Goal: Transaction & Acquisition: Purchase product/service

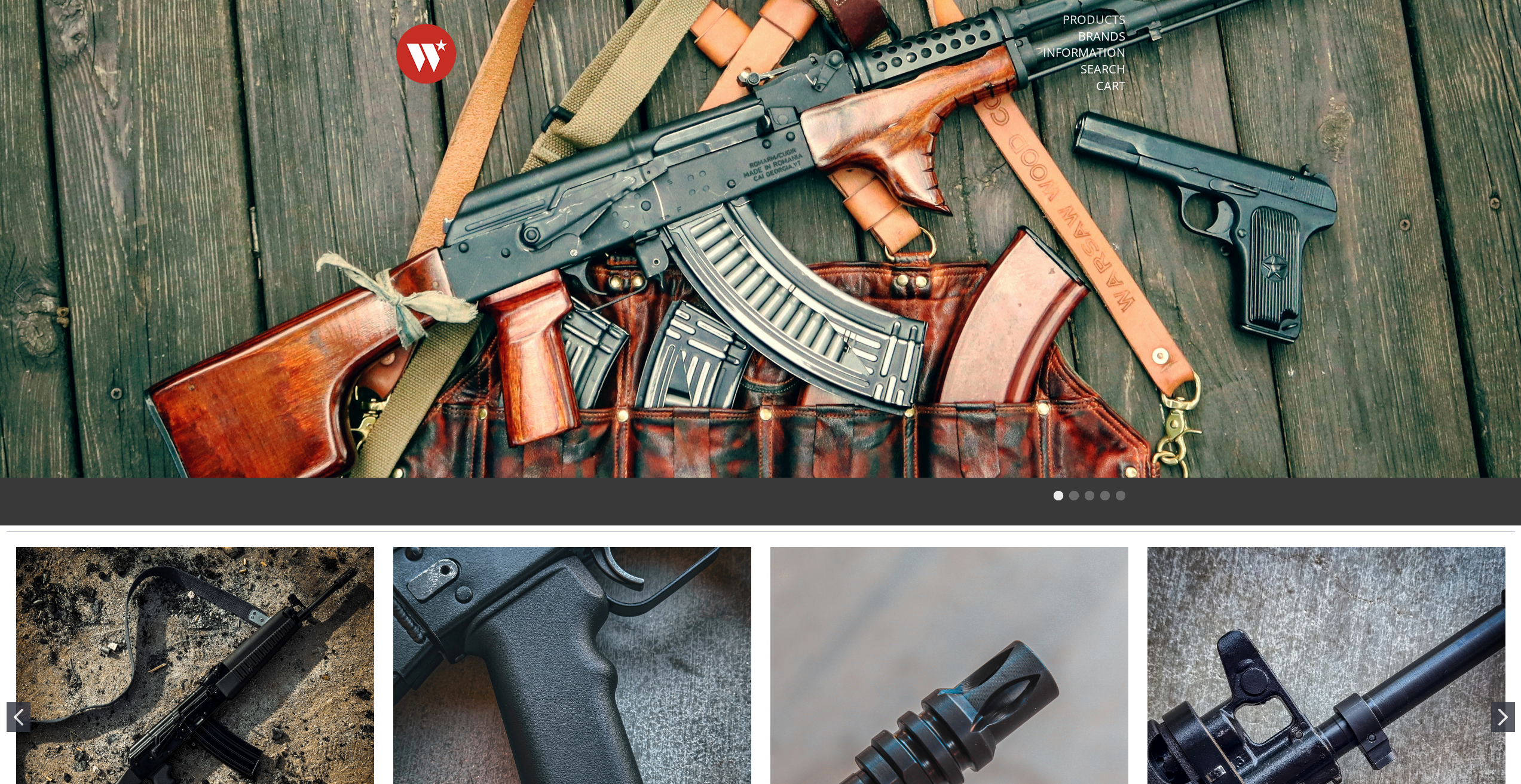
click at [1090, 21] on link "Products" at bounding box center [1093, 20] width 63 height 16
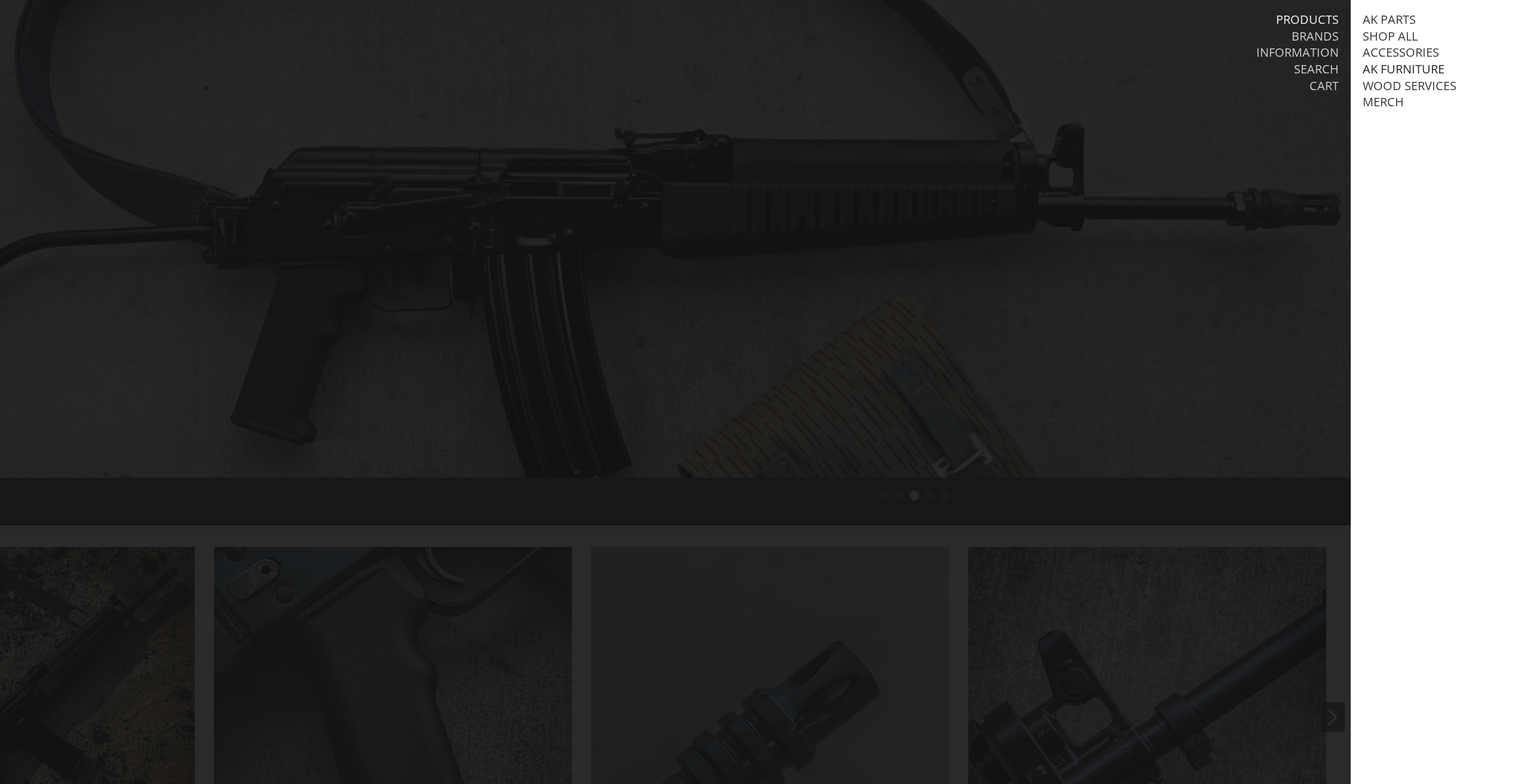
click at [1390, 66] on link "AK Furniture" at bounding box center [1403, 69] width 82 height 16
click at [1406, 127] on link "Handguards" at bounding box center [1416, 119] width 83 height 16
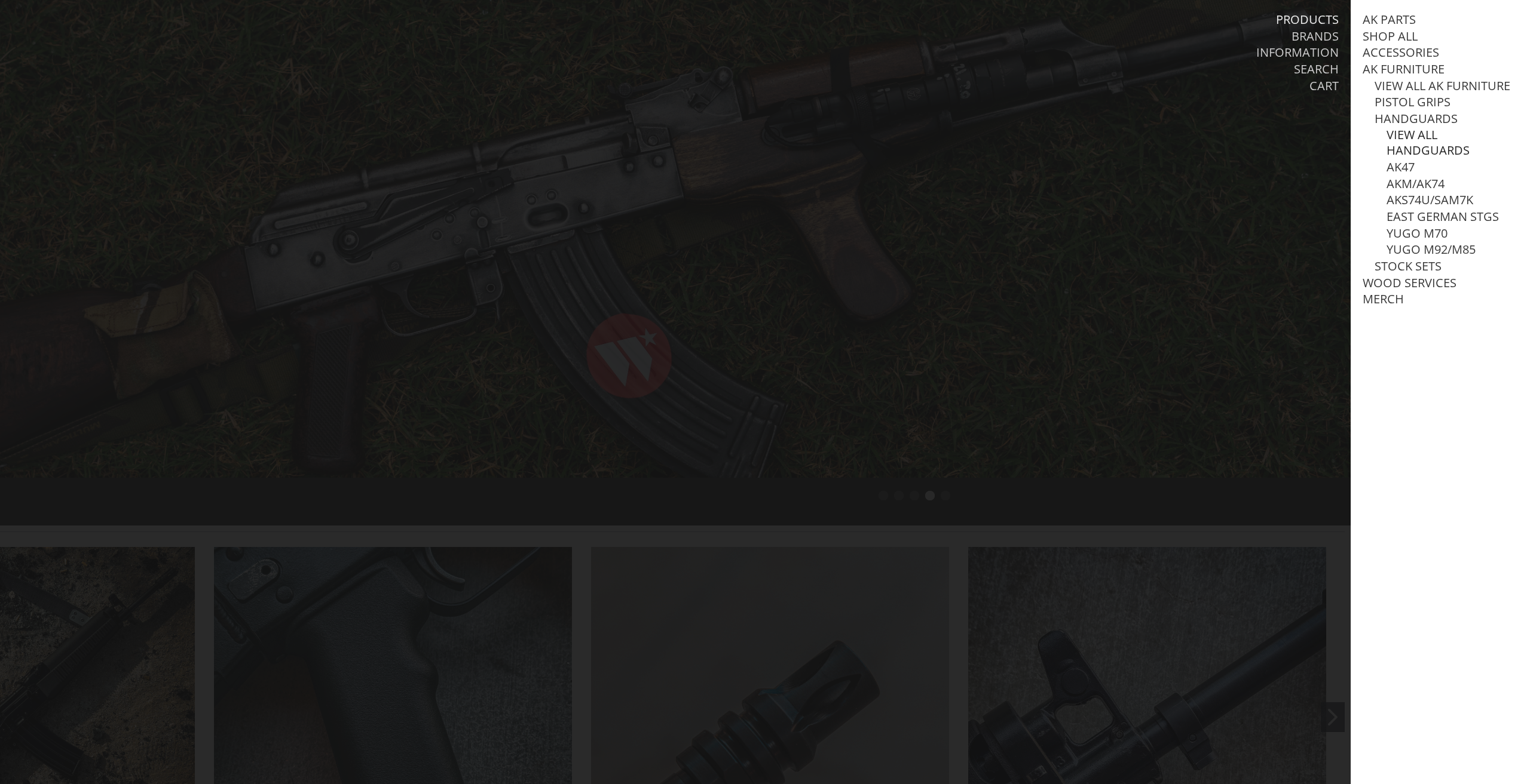
click at [1407, 147] on link "View all Handguards" at bounding box center [1452, 142] width 131 height 31
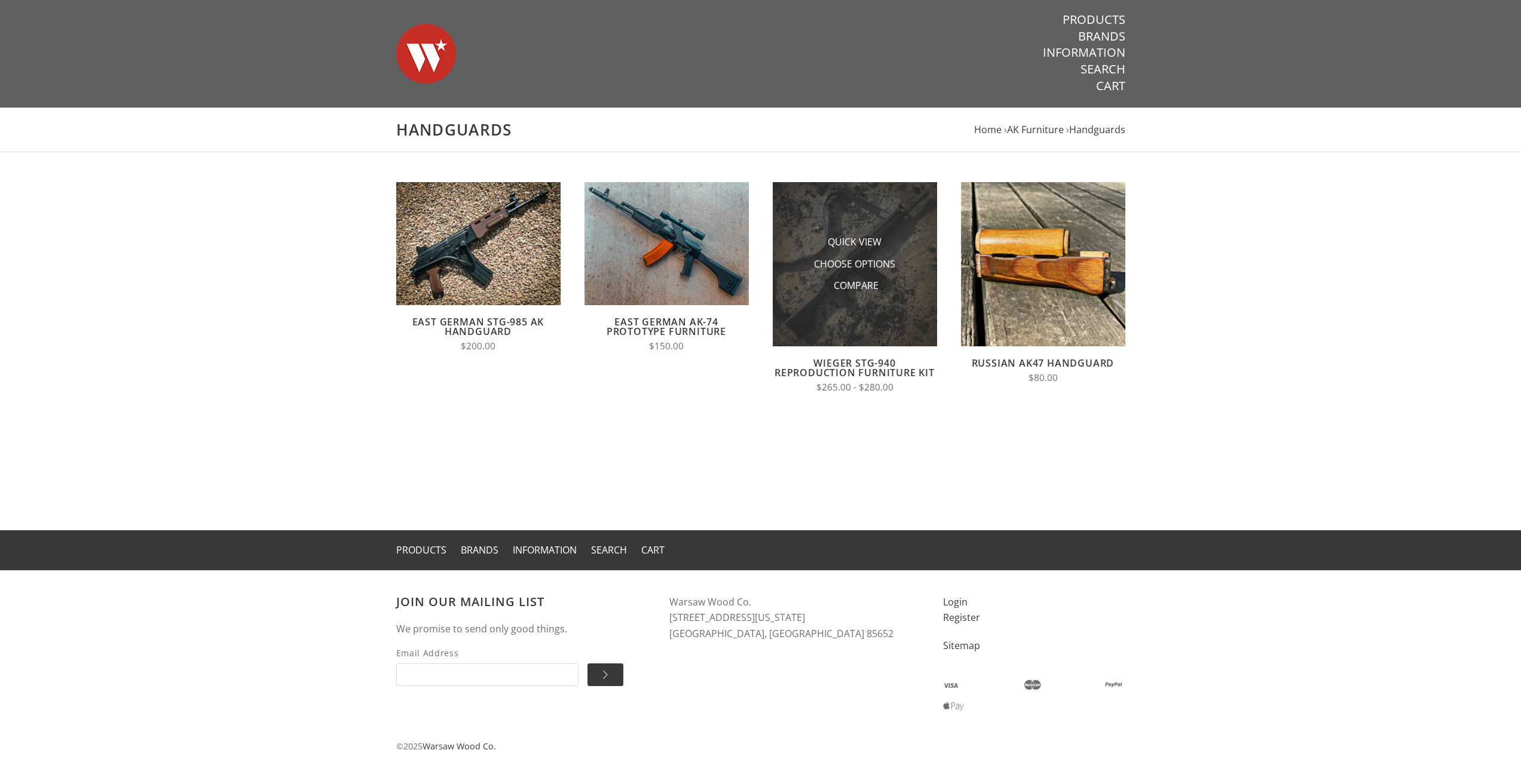
click at [906, 212] on img at bounding box center [854, 264] width 164 height 164
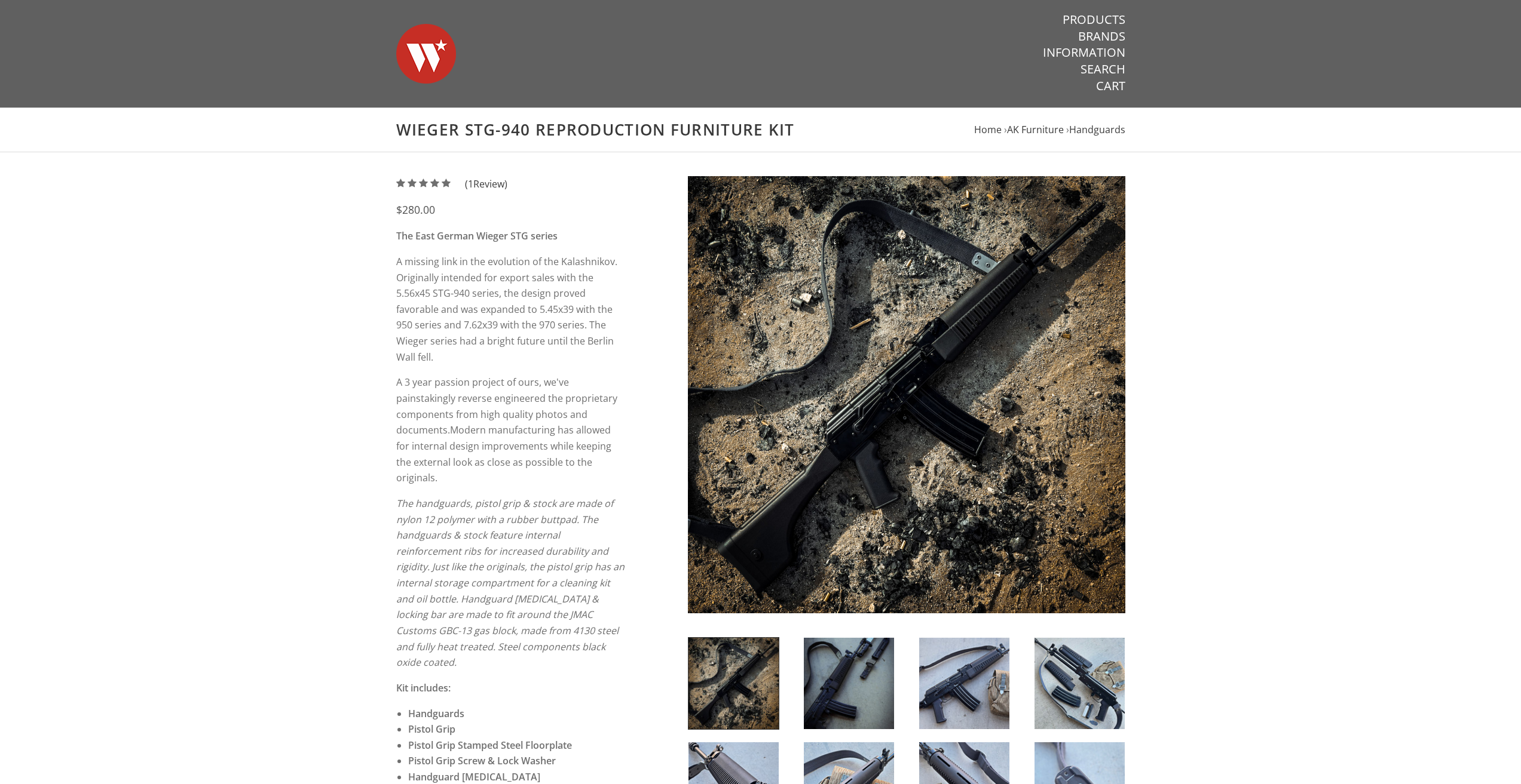
click at [1096, 670] on img at bounding box center [1079, 684] width 90 height 92
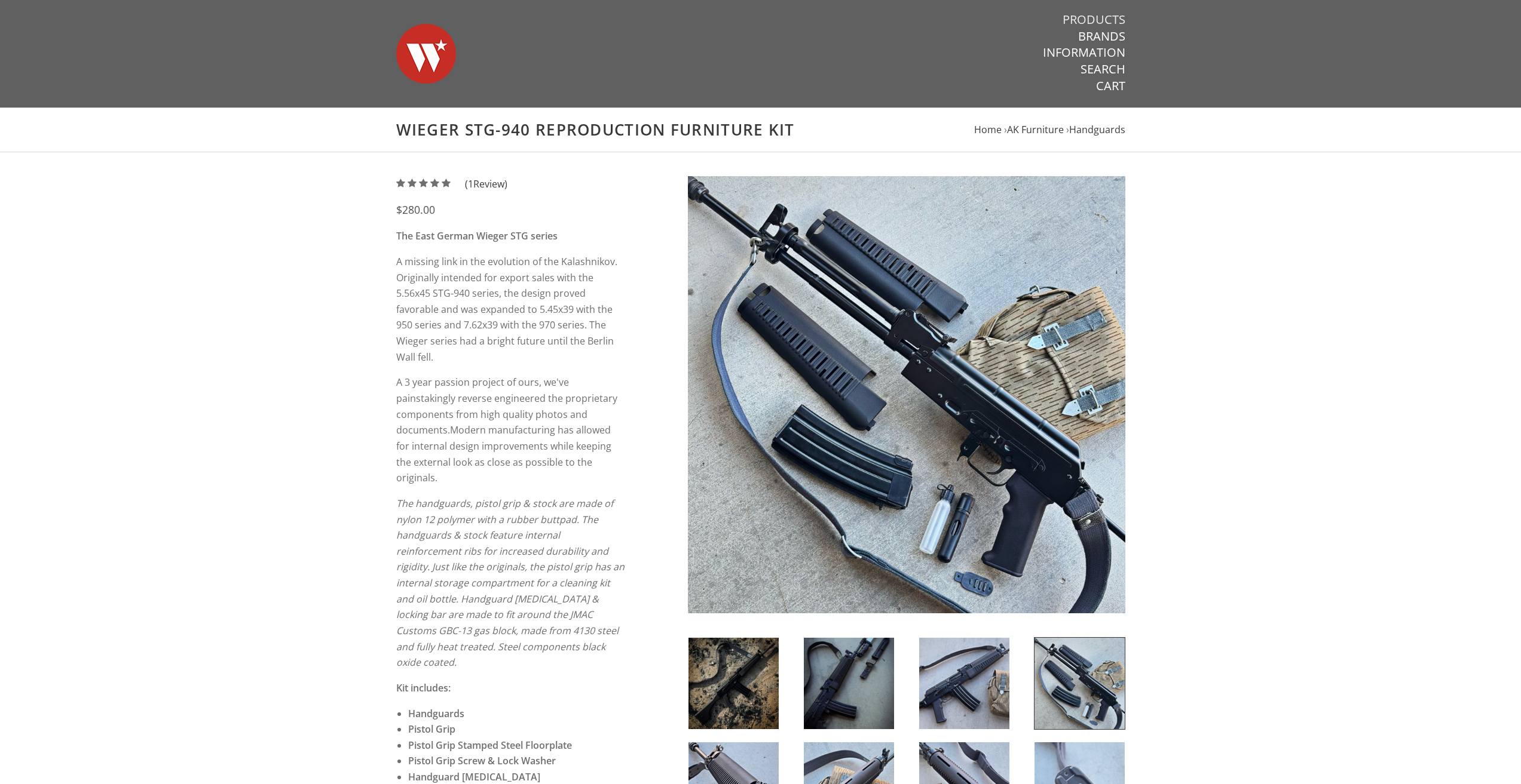
click at [1089, 18] on link "Products" at bounding box center [1093, 20] width 63 height 16
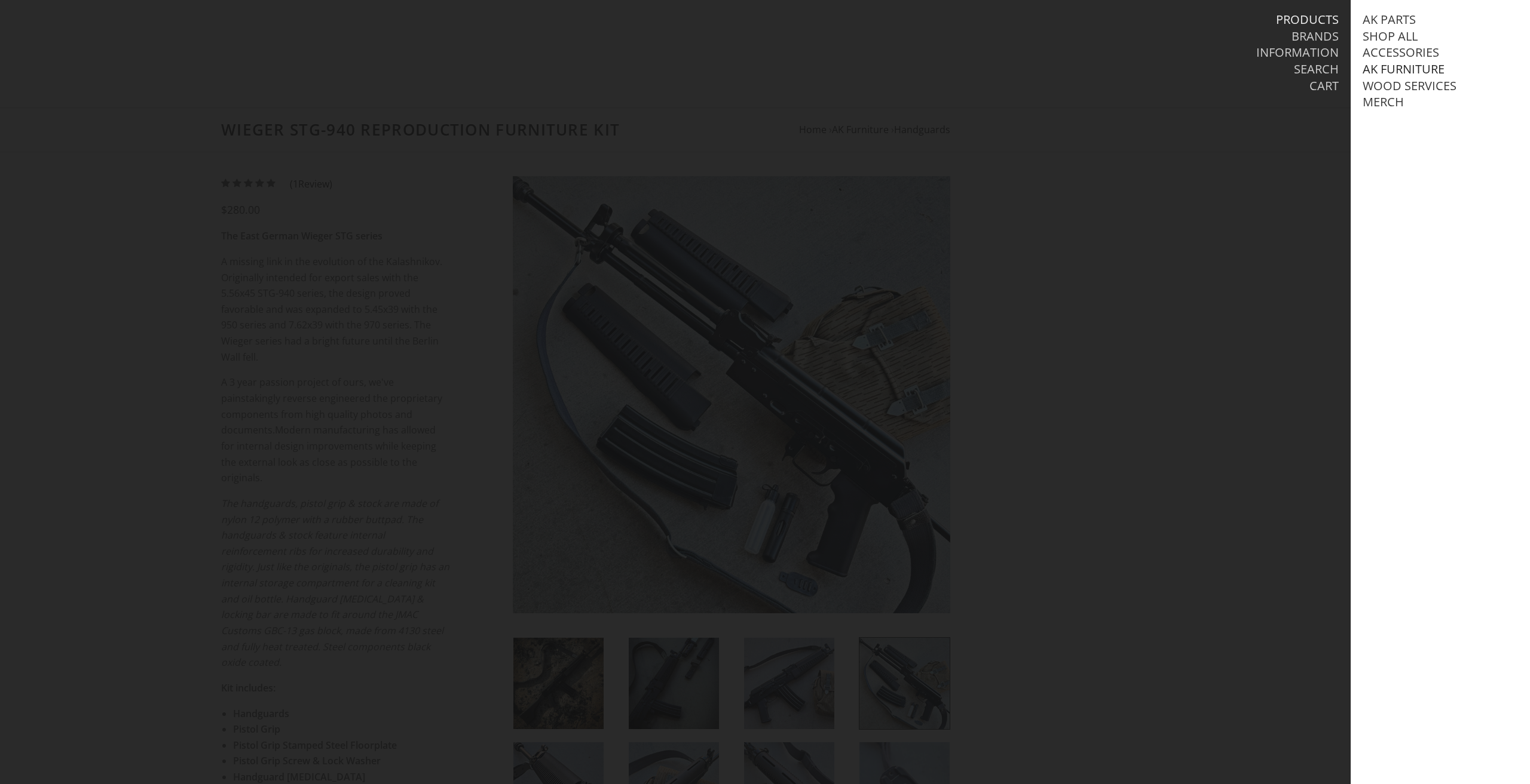
click at [1413, 67] on link "AK Furniture" at bounding box center [1403, 69] width 82 height 16
click at [1413, 87] on link "View all AK Furniture" at bounding box center [1442, 86] width 135 height 16
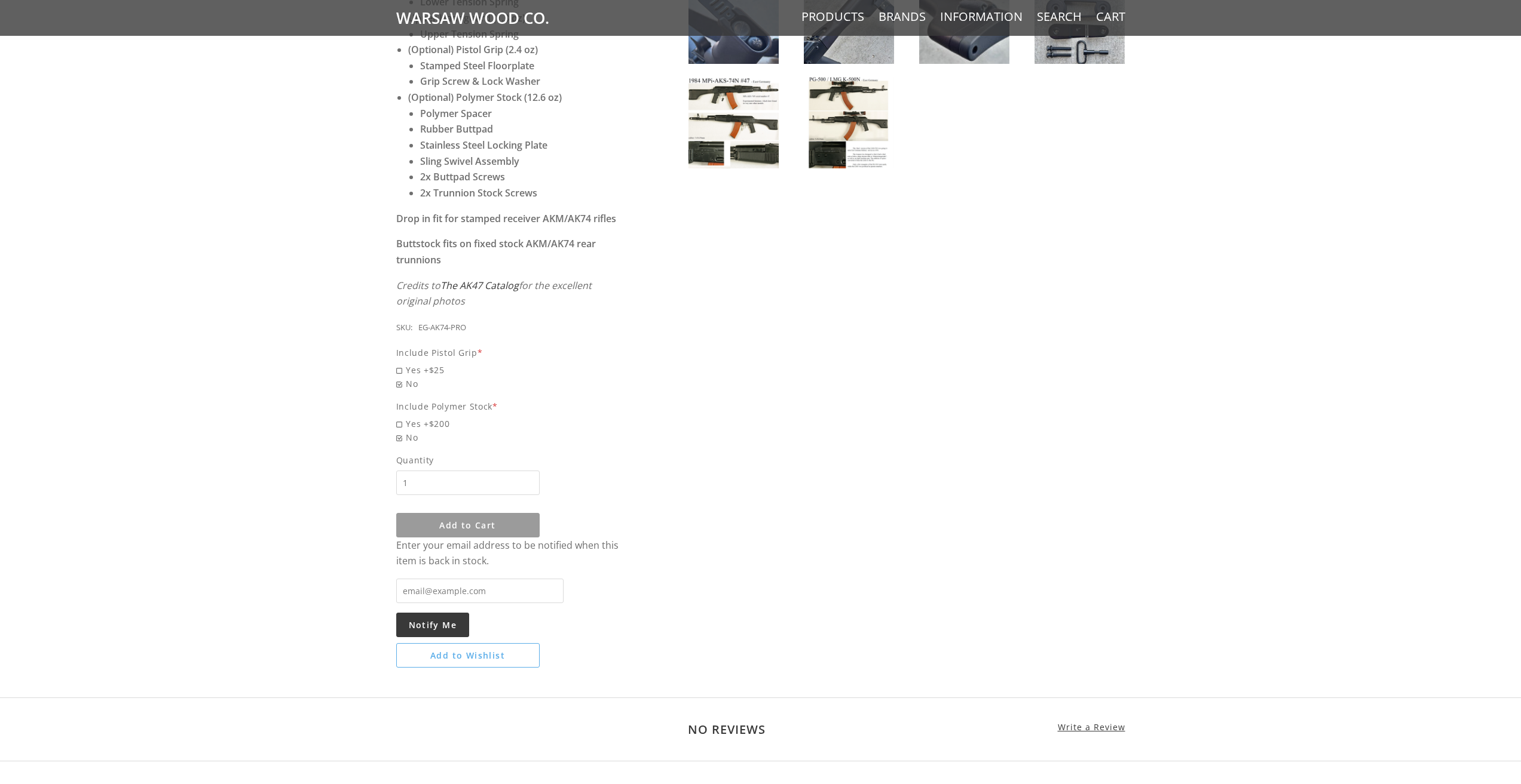
scroll to position [670, 0]
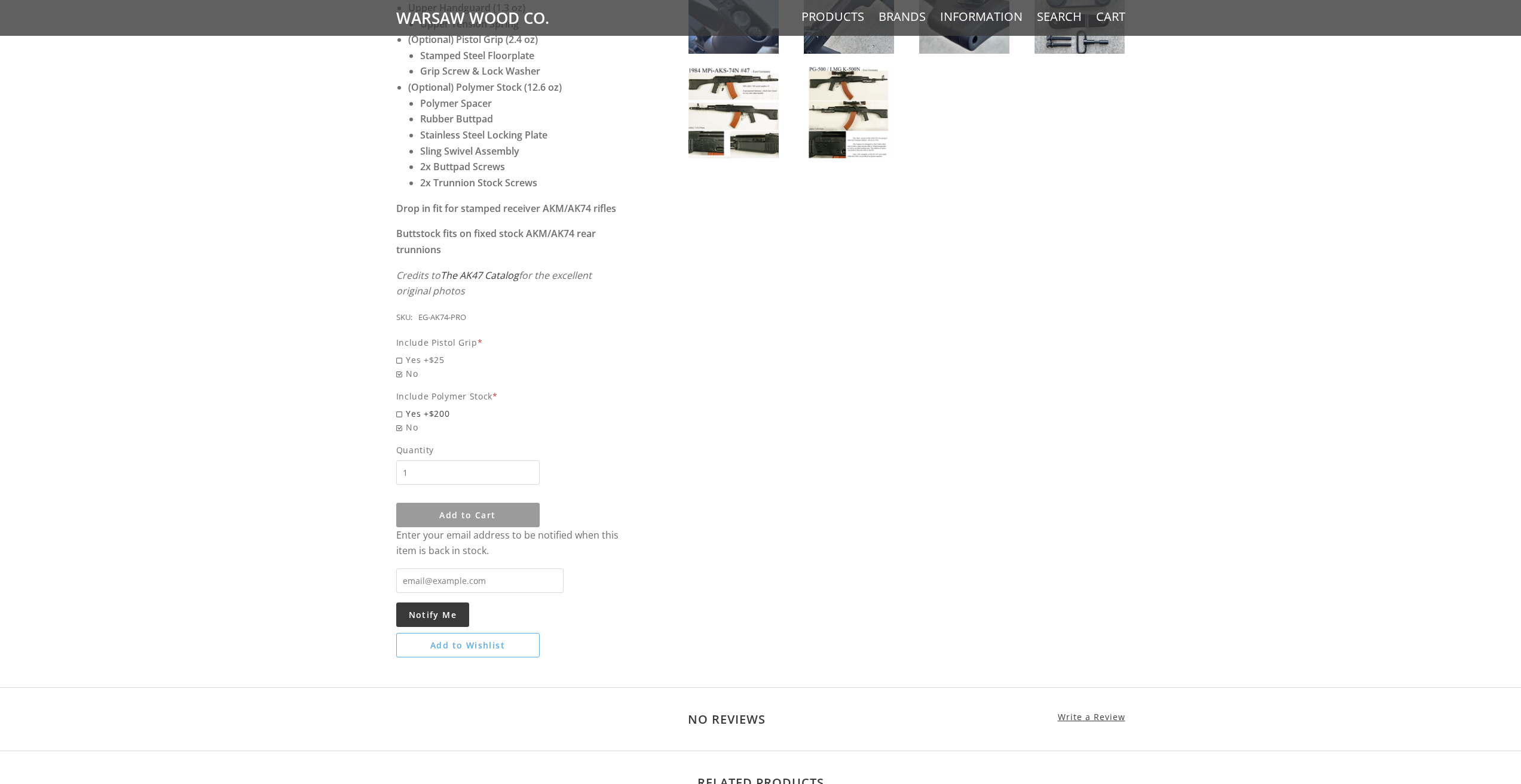
click at [401, 407] on span "Yes +$200" at bounding box center [511, 413] width 229 height 13
click at [401, 407] on input "Yes +$200" at bounding box center [480, 407] width 167 height 1
radio input "true"
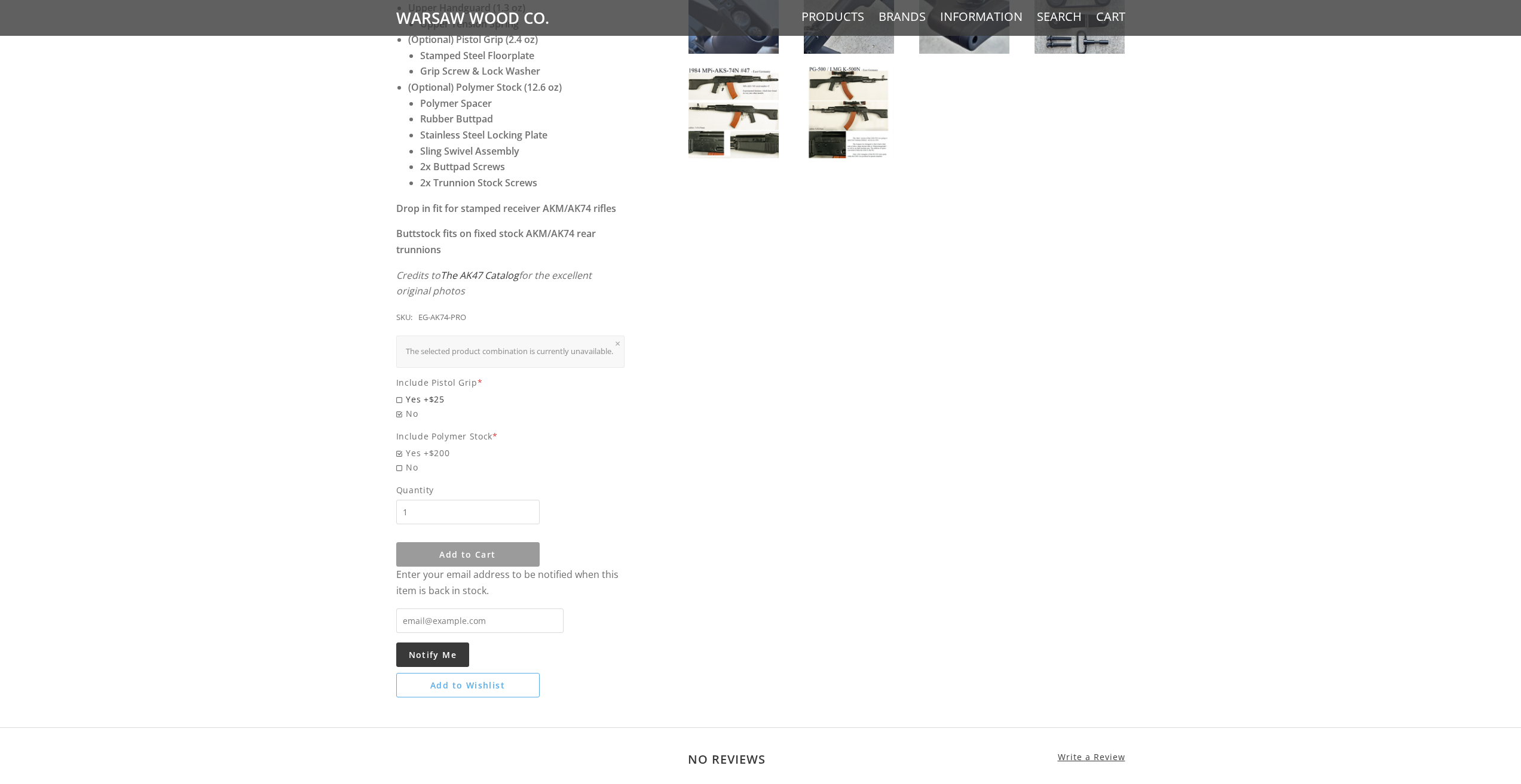
click at [401, 396] on span "Yes +$25" at bounding box center [511, 399] width 229 height 13
click at [401, 393] on input "Yes +$25" at bounding box center [480, 393] width 167 height 1
radio input "true"
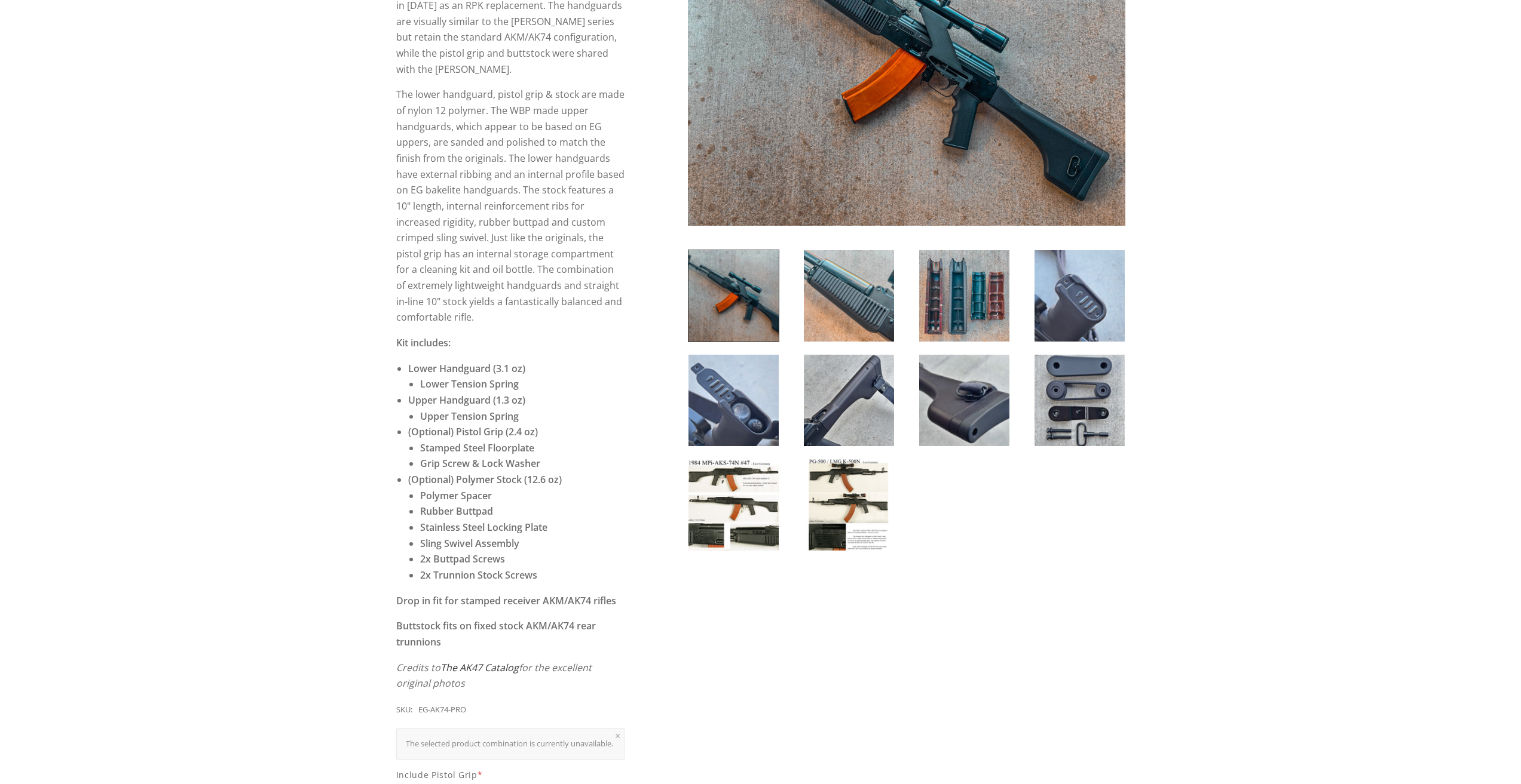
scroll to position [0, 0]
